Goal: Transaction & Acquisition: Download file/media

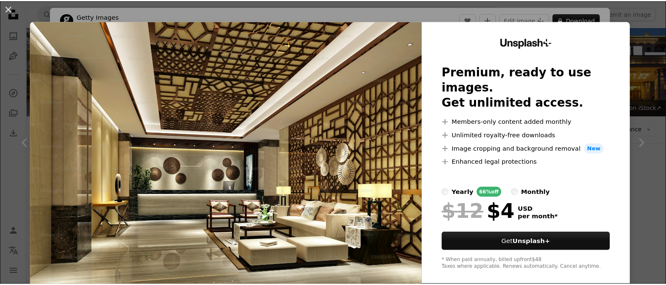
scroll to position [84, 0]
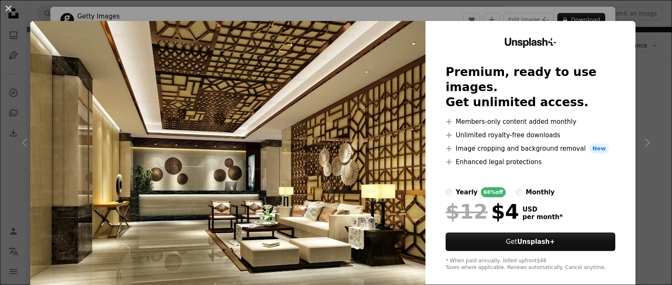
click at [360, 182] on img at bounding box center [227, 154] width 395 height 267
click at [263, 148] on img at bounding box center [227, 154] width 395 height 267
click at [5, 9] on button "An X shape" at bounding box center [8, 8] width 10 height 10
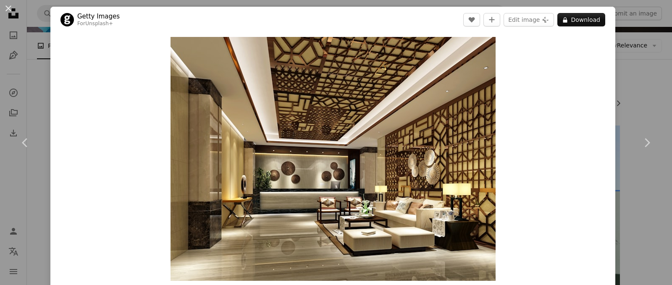
drag, startPoint x: 672, startPoint y: 1, endPoint x: 542, endPoint y: 99, distance: 162.2
click at [542, 99] on div "Zoom in" at bounding box center [332, 159] width 565 height 252
click at [7, 9] on button "An X shape" at bounding box center [8, 8] width 10 height 10
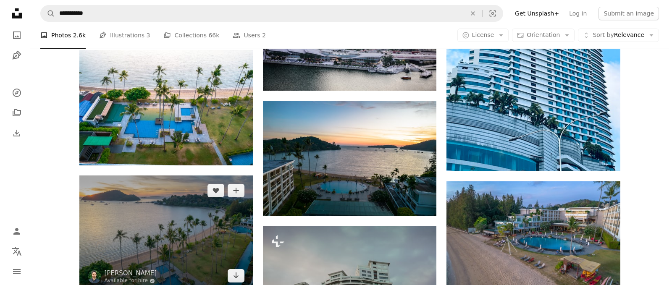
scroll to position [462, 0]
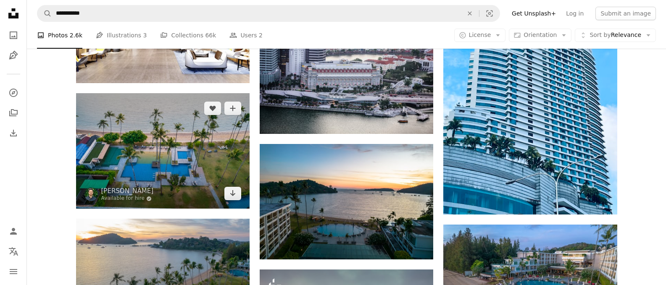
click at [178, 166] on img at bounding box center [162, 150] width 173 height 115
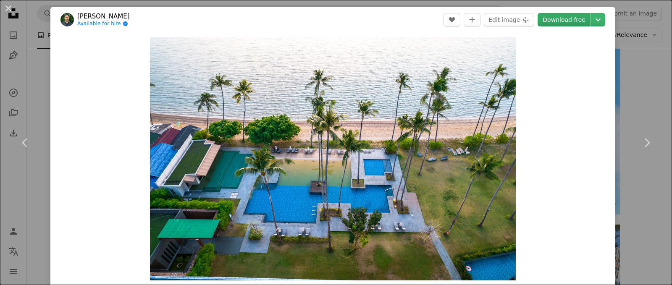
click at [567, 20] on link "Download free" at bounding box center [564, 19] width 53 height 13
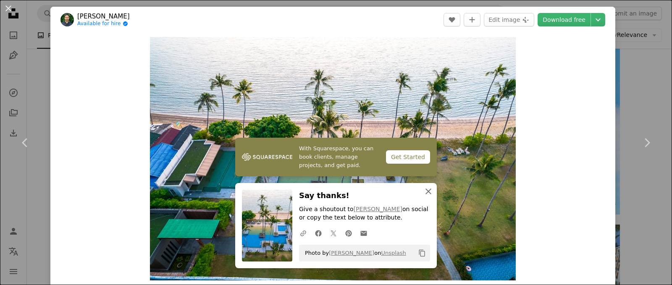
click at [423, 192] on icon "An X shape" at bounding box center [428, 191] width 10 height 10
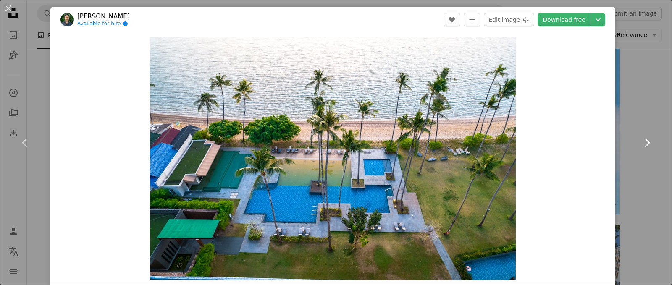
click at [640, 143] on icon "Chevron right" at bounding box center [646, 142] width 13 height 13
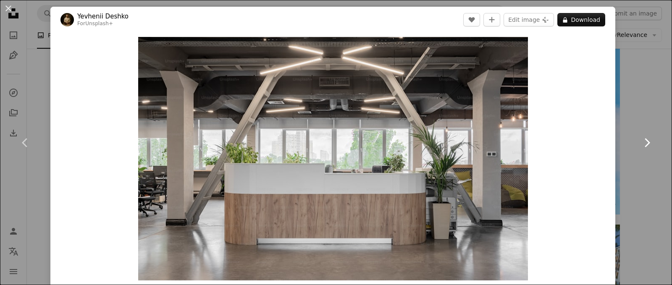
click at [640, 142] on icon "Chevron right" at bounding box center [646, 142] width 13 height 13
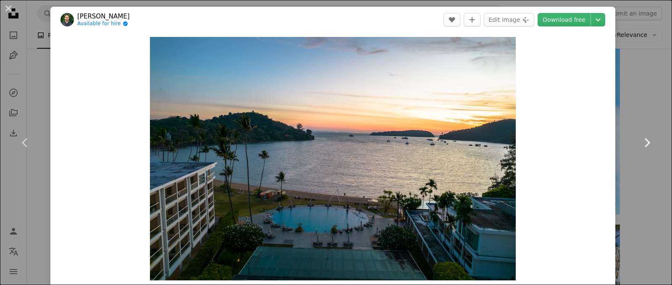
click at [640, 142] on icon "Chevron right" at bounding box center [646, 142] width 13 height 13
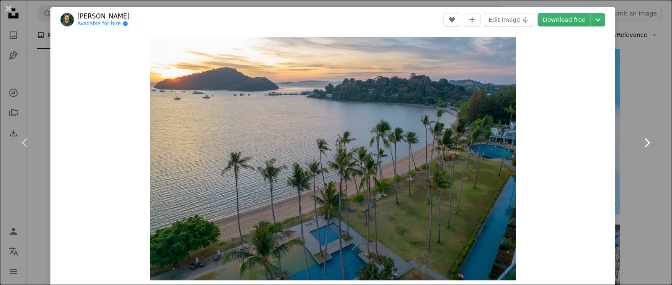
click at [640, 142] on icon "Chevron right" at bounding box center [646, 142] width 13 height 13
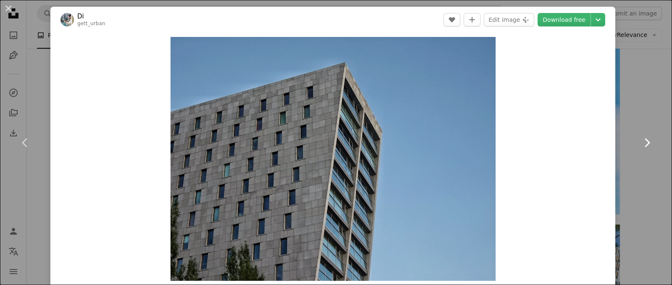
click at [640, 142] on icon "Chevron right" at bounding box center [646, 142] width 13 height 13
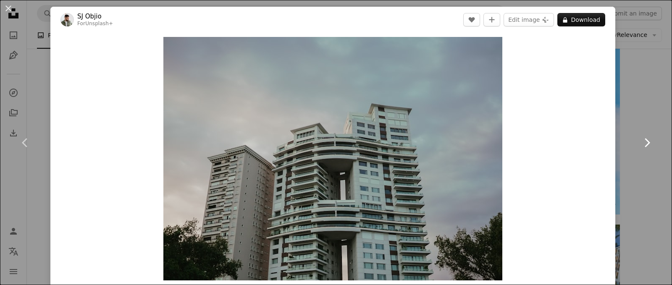
click at [640, 142] on icon "Chevron right" at bounding box center [646, 142] width 13 height 13
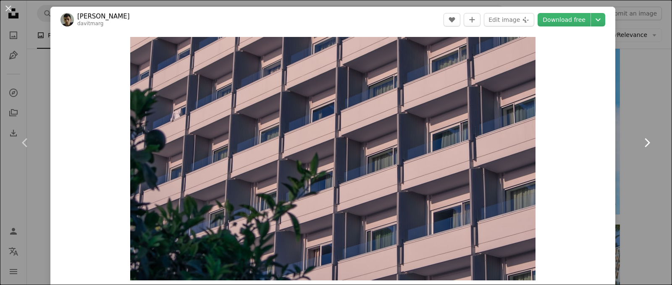
click at [640, 142] on icon "Chevron right" at bounding box center [646, 142] width 13 height 13
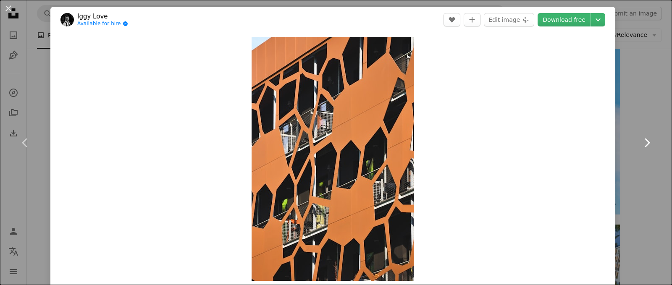
click at [640, 142] on icon "Chevron right" at bounding box center [646, 142] width 13 height 13
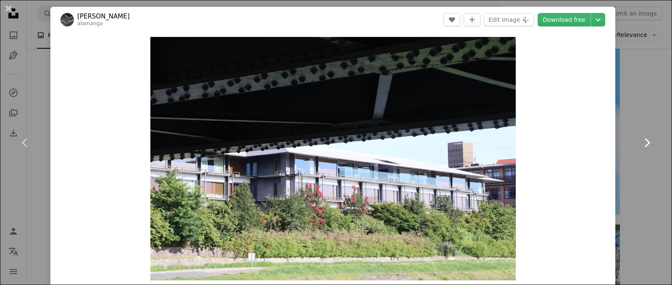
click at [640, 142] on icon "Chevron right" at bounding box center [646, 142] width 13 height 13
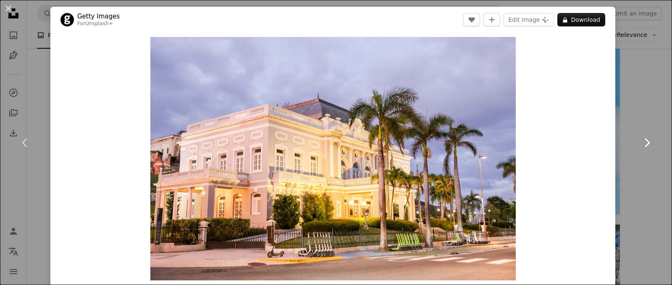
click at [640, 142] on icon "Chevron right" at bounding box center [646, 142] width 13 height 13
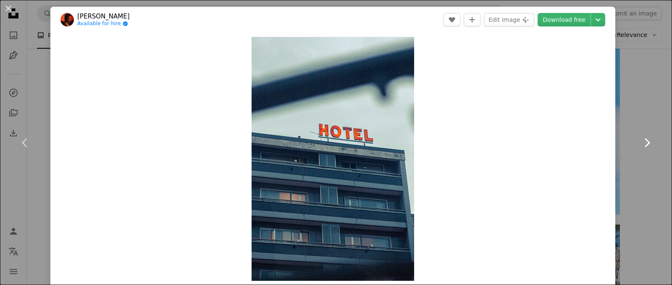
click at [640, 142] on icon "Chevron right" at bounding box center [646, 142] width 13 height 13
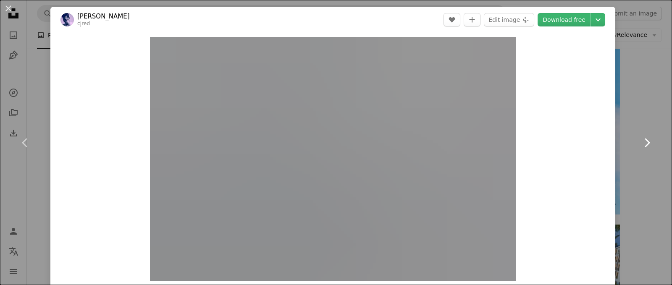
click at [640, 142] on icon "Chevron right" at bounding box center [646, 142] width 13 height 13
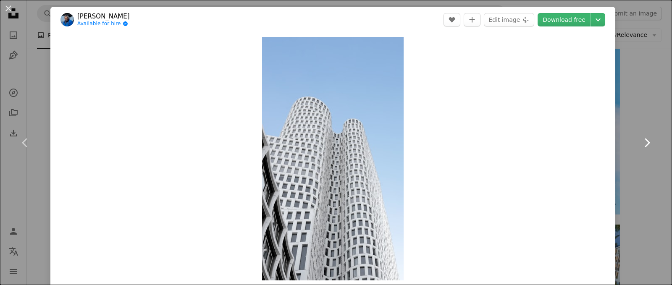
click at [640, 142] on icon "Chevron right" at bounding box center [646, 142] width 13 height 13
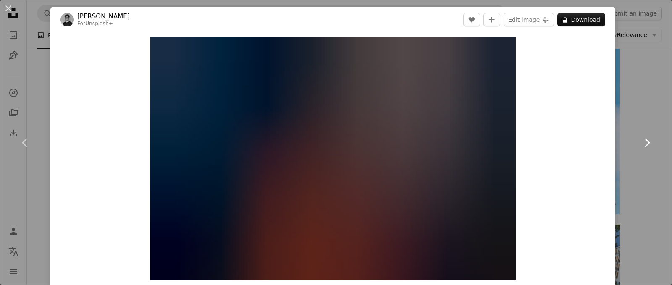
click at [640, 142] on icon "Chevron right" at bounding box center [646, 142] width 13 height 13
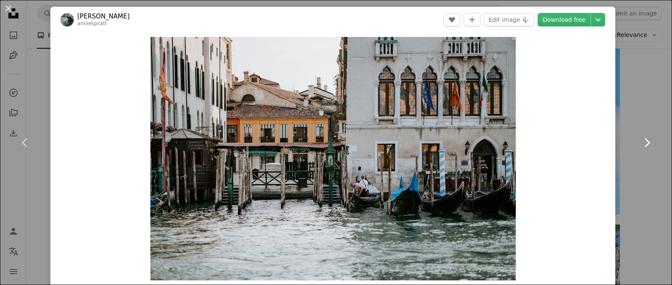
click at [640, 142] on icon "Chevron right" at bounding box center [646, 142] width 13 height 13
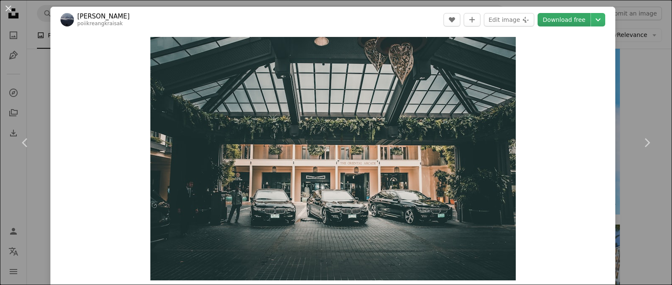
click at [562, 18] on link "Download free" at bounding box center [564, 19] width 53 height 13
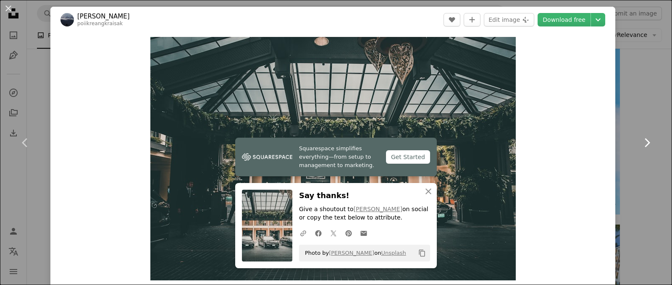
click at [643, 139] on icon "Chevron right" at bounding box center [646, 142] width 13 height 13
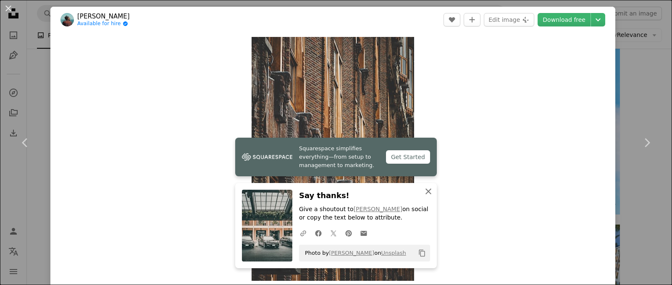
click at [428, 190] on icon "An X shape" at bounding box center [428, 191] width 10 height 10
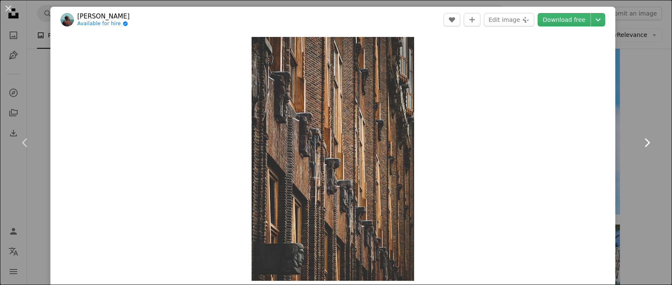
click at [640, 143] on icon "Chevron right" at bounding box center [646, 142] width 13 height 13
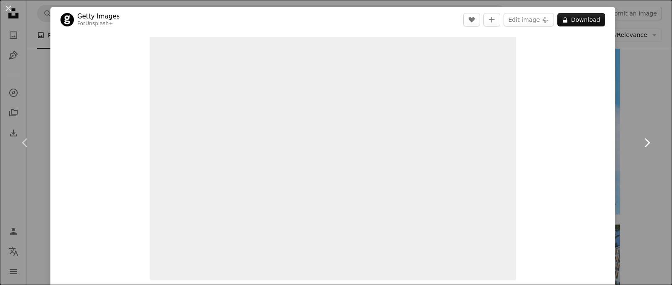
click at [640, 144] on icon "Chevron right" at bounding box center [646, 142] width 13 height 13
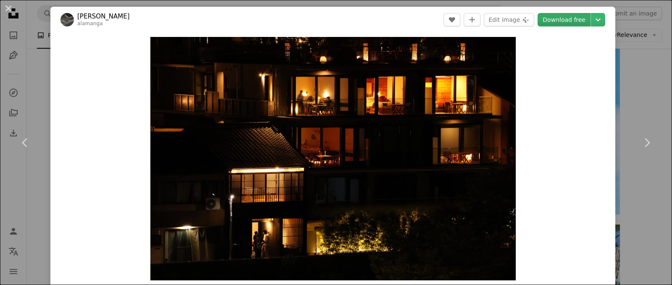
click at [566, 22] on link "Download free" at bounding box center [564, 19] width 53 height 13
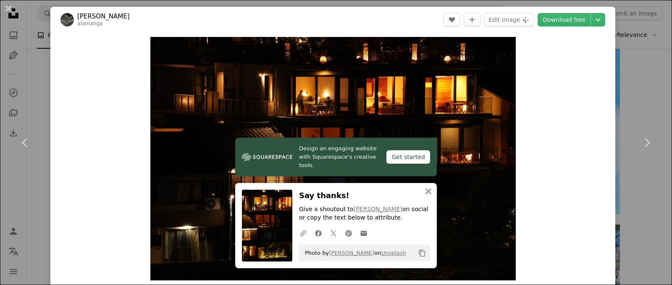
click at [428, 191] on icon "An X shape" at bounding box center [428, 191] width 10 height 10
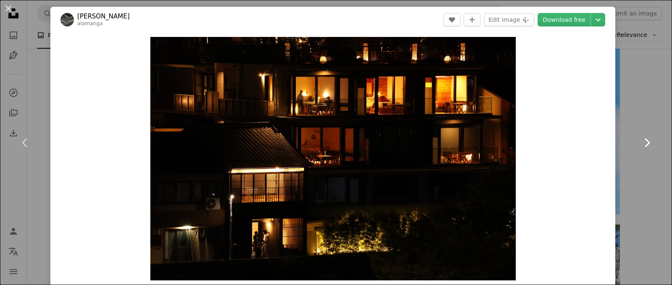
click at [645, 143] on icon at bounding box center [647, 142] width 5 height 9
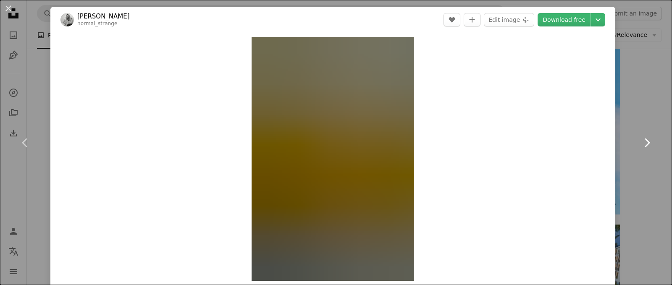
click at [645, 143] on icon at bounding box center [647, 142] width 5 height 9
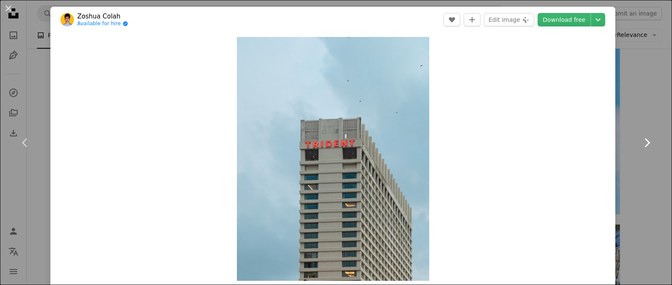
click at [645, 143] on icon at bounding box center [647, 142] width 5 height 9
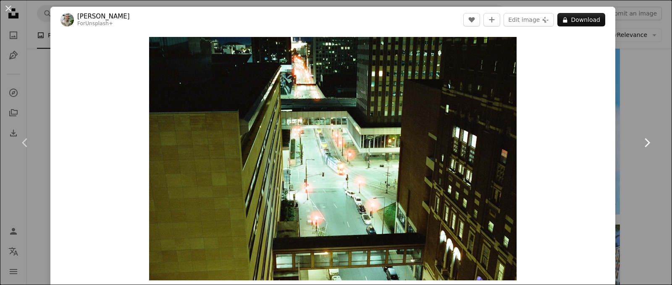
click at [645, 143] on icon at bounding box center [647, 142] width 5 height 9
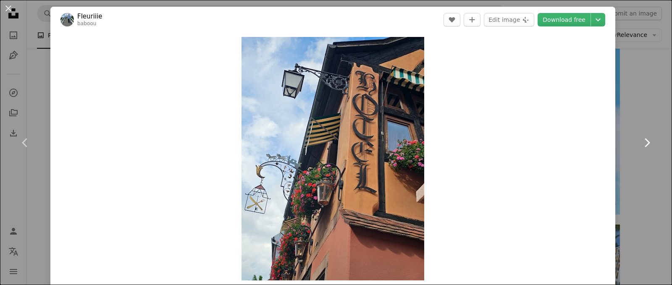
click at [645, 143] on icon at bounding box center [647, 142] width 5 height 9
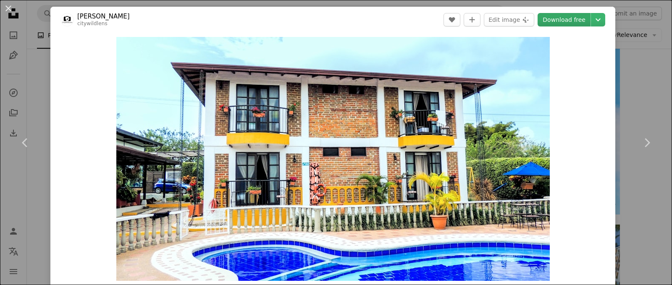
click at [556, 19] on link "Download free" at bounding box center [564, 19] width 53 height 13
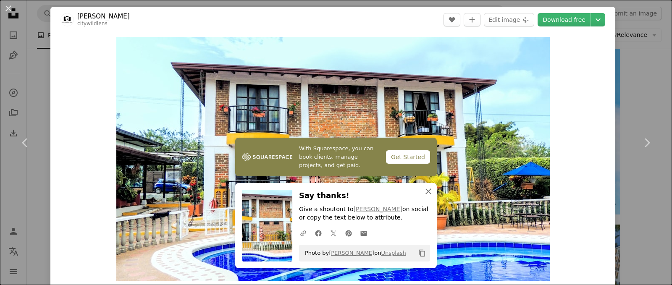
click at [425, 191] on icon "button" at bounding box center [428, 192] width 6 height 6
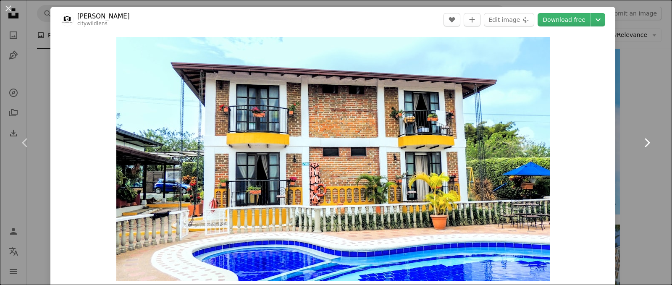
click at [640, 142] on icon "Chevron right" at bounding box center [646, 142] width 13 height 13
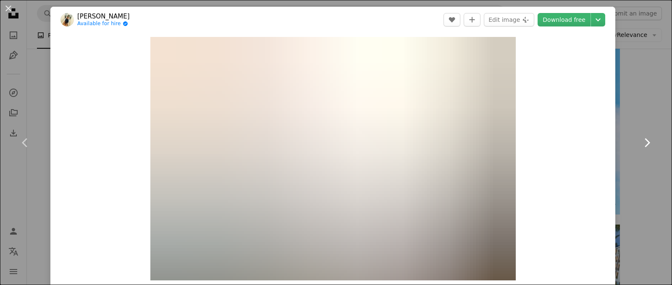
click at [640, 142] on icon "Chevron right" at bounding box center [646, 142] width 13 height 13
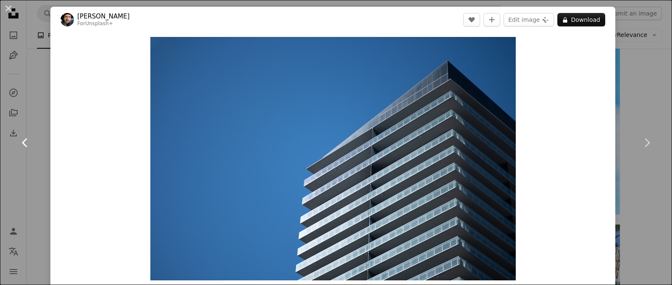
click at [23, 141] on icon "Chevron left" at bounding box center [24, 142] width 13 height 13
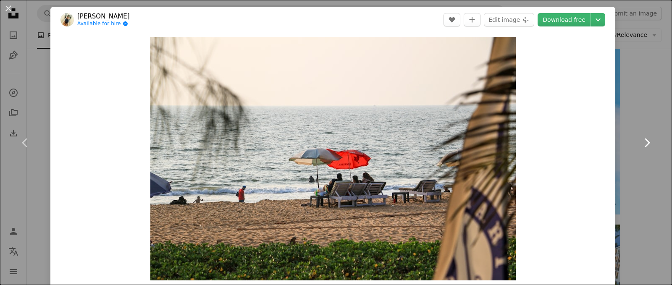
click at [645, 143] on icon at bounding box center [647, 142] width 5 height 9
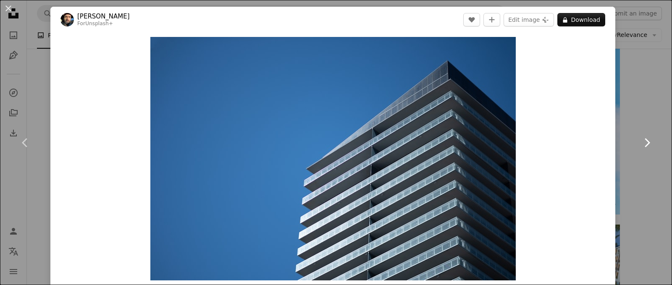
click at [645, 143] on icon at bounding box center [647, 142] width 5 height 9
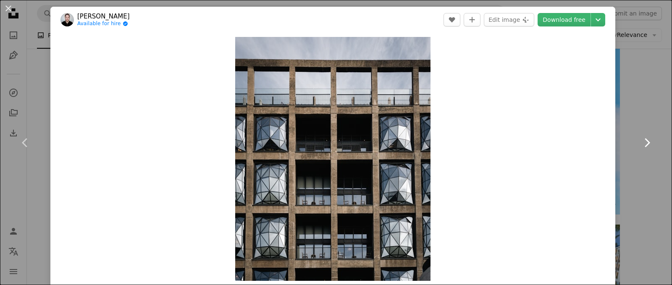
click at [645, 143] on icon at bounding box center [647, 142] width 5 height 9
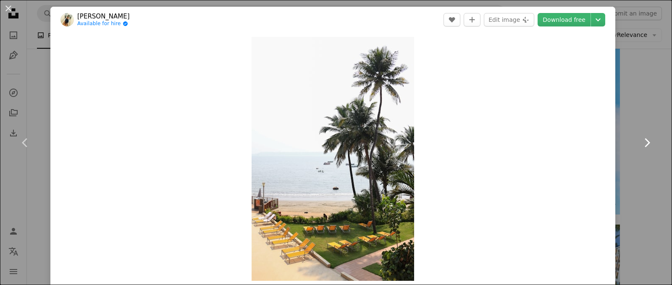
click at [645, 143] on icon at bounding box center [647, 142] width 5 height 9
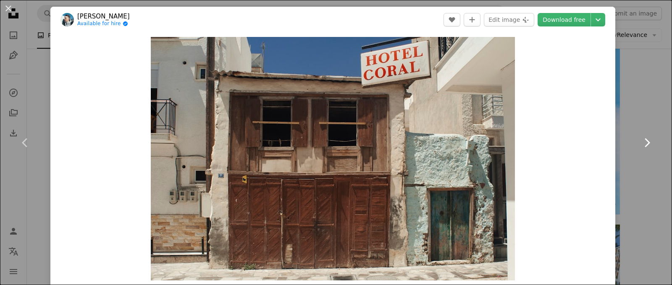
click at [645, 143] on icon at bounding box center [647, 142] width 5 height 9
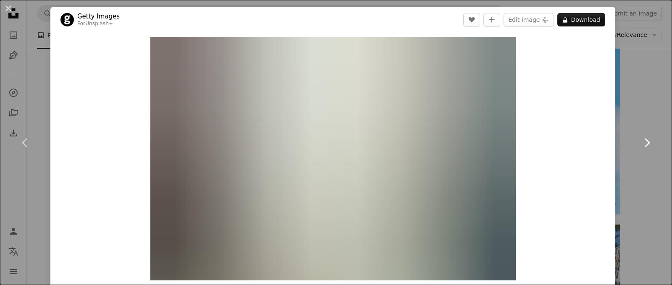
click at [640, 142] on icon "Chevron right" at bounding box center [646, 142] width 13 height 13
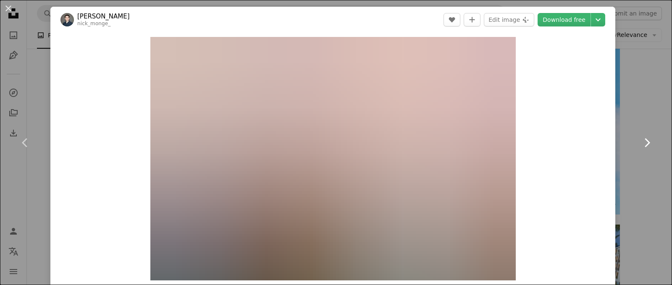
click at [640, 142] on icon "Chevron right" at bounding box center [646, 142] width 13 height 13
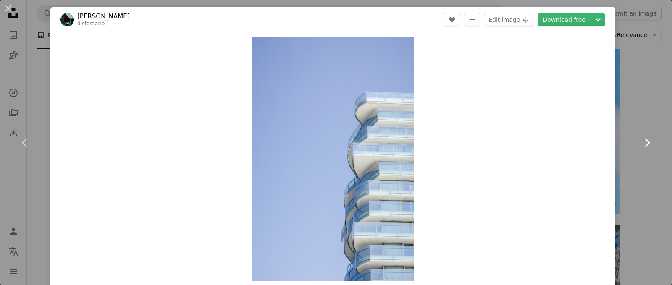
click at [640, 142] on icon "Chevron right" at bounding box center [646, 142] width 13 height 13
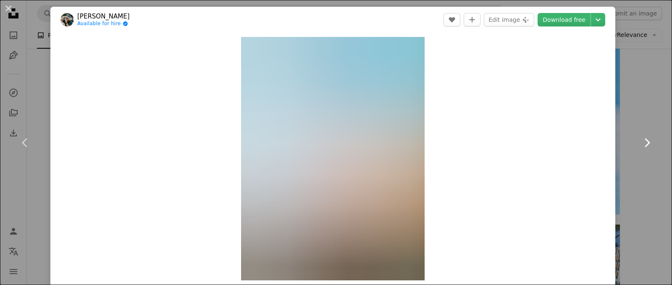
click at [640, 142] on icon "Chevron right" at bounding box center [646, 142] width 13 height 13
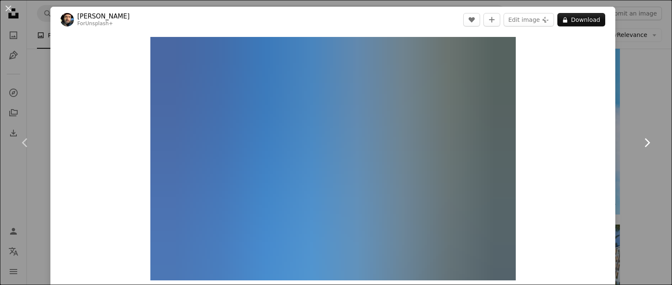
click at [640, 142] on icon "Chevron right" at bounding box center [646, 142] width 13 height 13
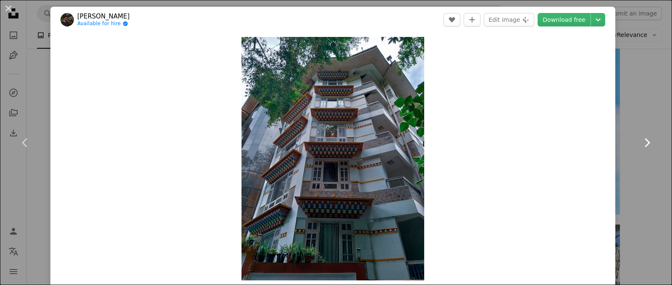
click at [640, 142] on icon "Chevron right" at bounding box center [646, 142] width 13 height 13
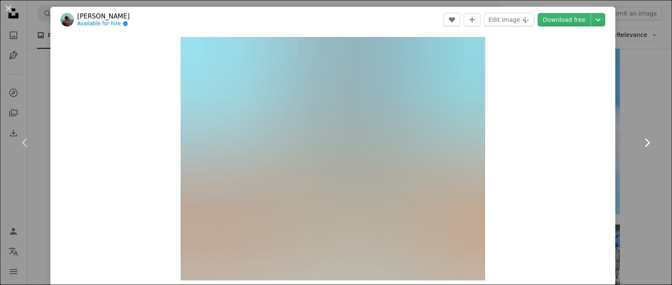
click at [640, 142] on icon "Chevron right" at bounding box center [646, 142] width 13 height 13
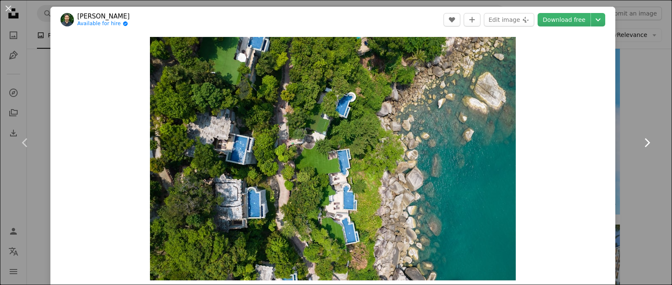
click at [640, 142] on icon "Chevron right" at bounding box center [646, 142] width 13 height 13
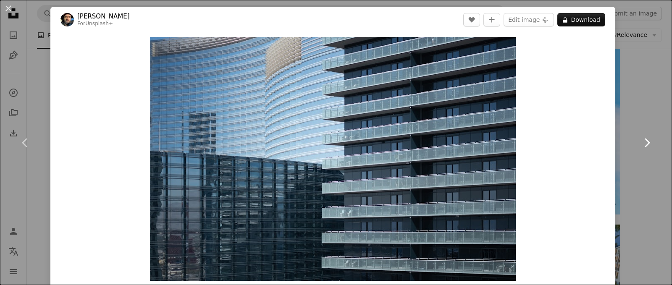
click at [640, 142] on icon "Chevron right" at bounding box center [646, 142] width 13 height 13
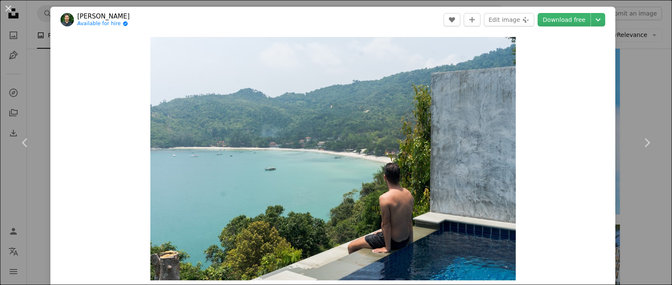
click at [556, 8] on header "[PERSON_NAME] Available for hire A checkmark inside of a circle A heart A plus …" at bounding box center [332, 20] width 565 height 26
click at [555, 20] on link "Download free" at bounding box center [564, 19] width 53 height 13
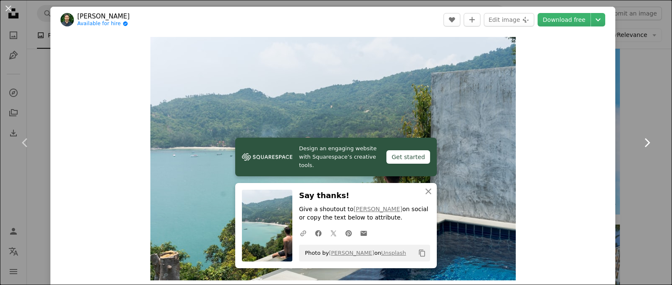
click at [640, 141] on icon "Chevron right" at bounding box center [646, 142] width 13 height 13
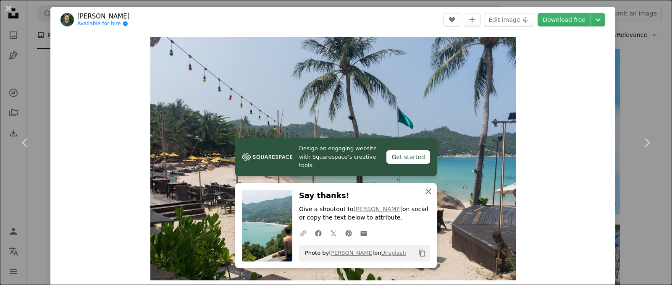
click at [426, 193] on icon "button" at bounding box center [428, 192] width 6 height 6
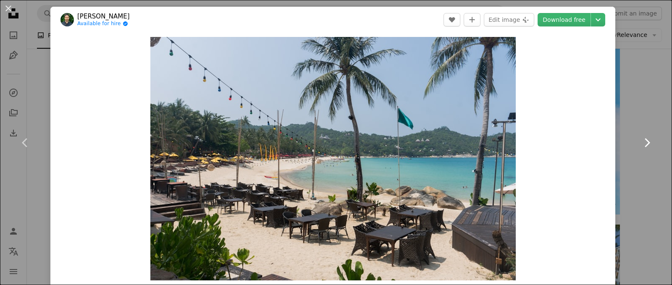
click at [641, 144] on icon "Chevron right" at bounding box center [646, 142] width 13 height 13
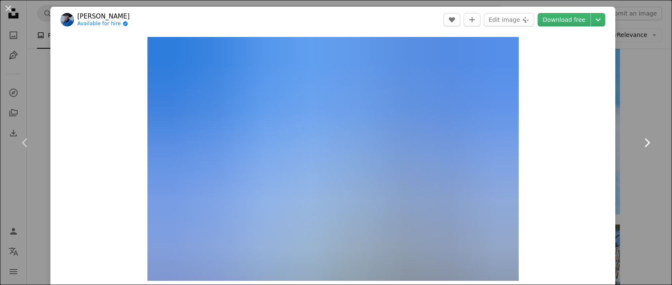
click at [641, 143] on icon "Chevron right" at bounding box center [646, 142] width 13 height 13
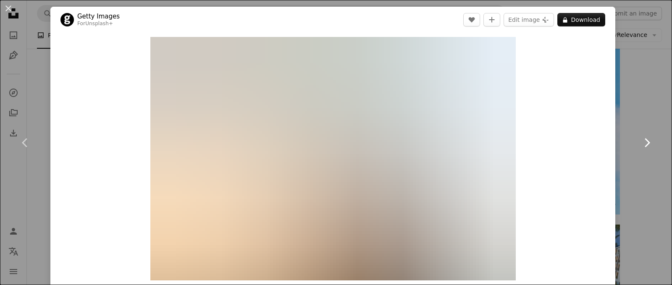
click at [641, 143] on icon "Chevron right" at bounding box center [646, 142] width 13 height 13
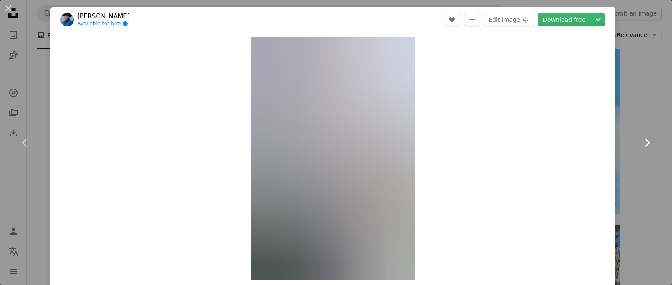
click at [641, 143] on icon "Chevron right" at bounding box center [646, 142] width 13 height 13
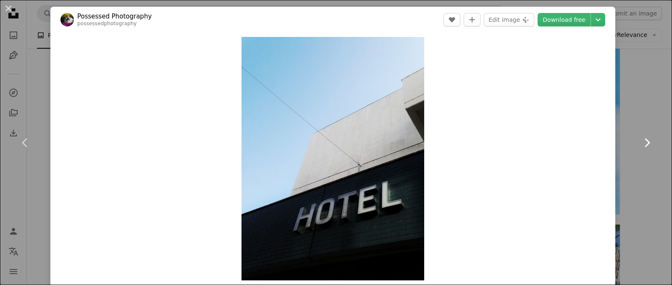
click at [645, 144] on icon at bounding box center [647, 142] width 5 height 9
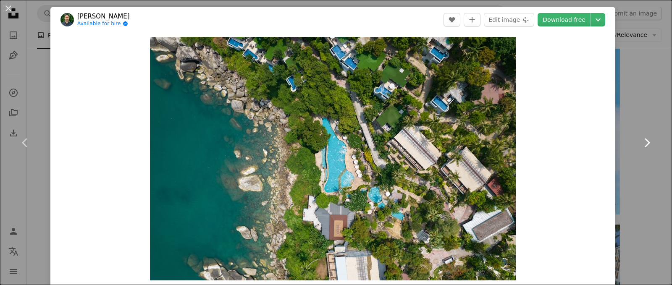
click at [645, 144] on icon at bounding box center [647, 142] width 5 height 9
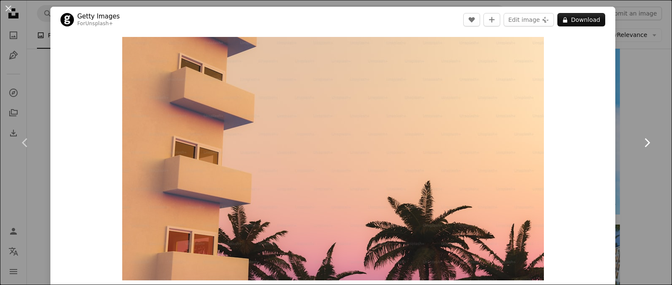
click at [645, 144] on icon at bounding box center [647, 142] width 5 height 9
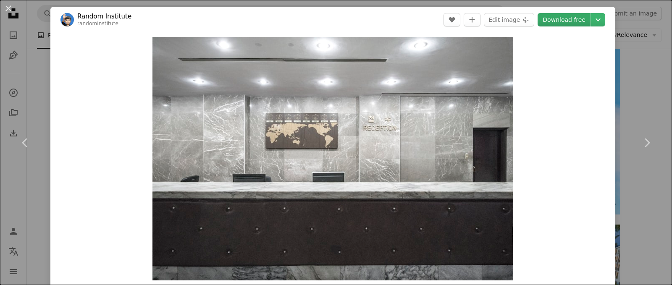
click at [561, 17] on link "Download free" at bounding box center [564, 19] width 53 height 13
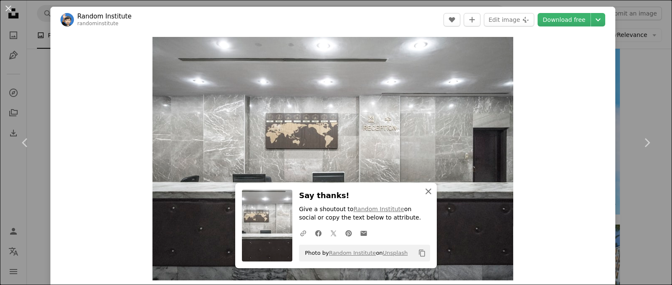
click at [425, 191] on icon "button" at bounding box center [428, 192] width 6 height 6
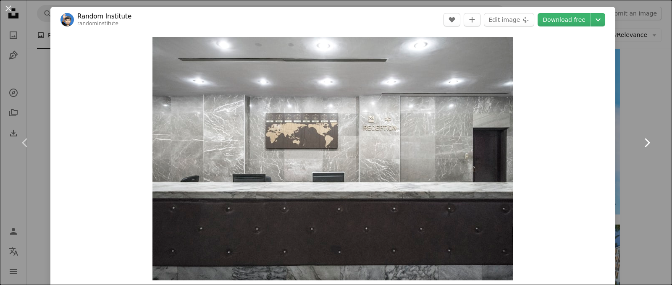
click at [640, 147] on icon "Chevron right" at bounding box center [646, 142] width 13 height 13
